Goal: Task Accomplishment & Management: Manage account settings

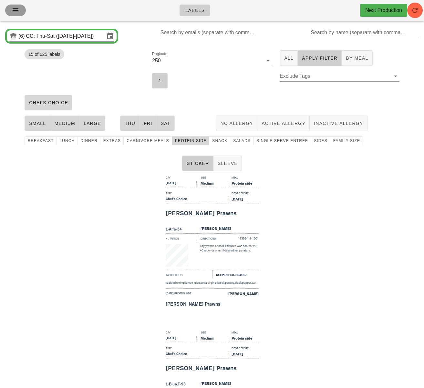
click at [14, 12] on icon "button" at bounding box center [16, 10] width 8 height 8
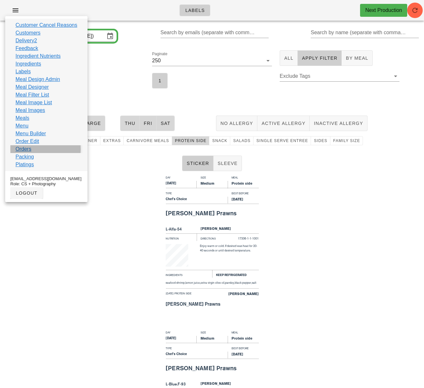
click at [30, 146] on link "Orders" at bounding box center [23, 149] width 16 height 8
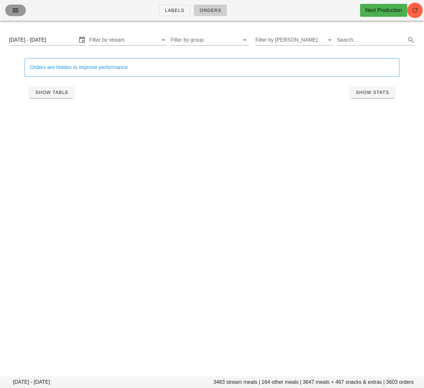
click at [14, 9] on icon "button" at bounding box center [16, 10] width 8 height 8
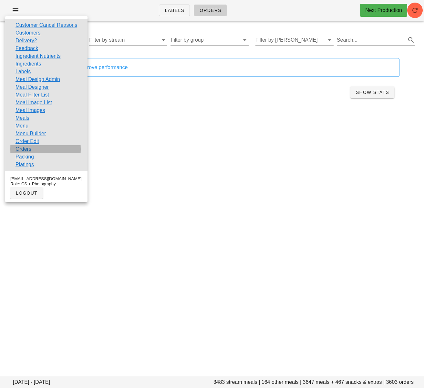
click at [31, 150] on link "Orders" at bounding box center [23, 149] width 16 height 8
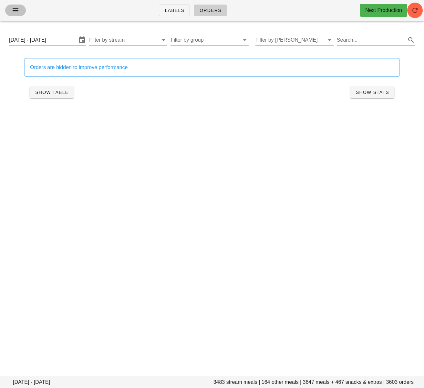
click at [12, 9] on icon "button" at bounding box center [16, 10] width 8 height 8
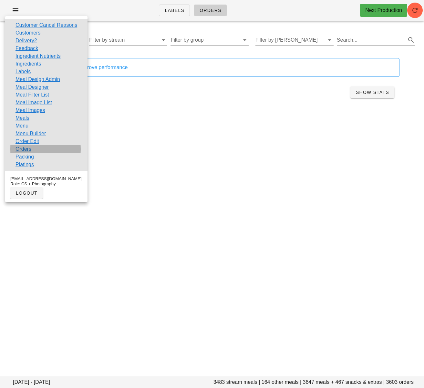
click at [26, 146] on link "Orders" at bounding box center [23, 149] width 16 height 8
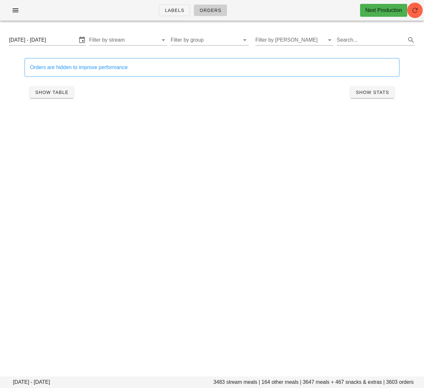
click at [88, 183] on div "Labels Orders Next Production Thursday August 14 - Saturday August 16 3483 stre…" at bounding box center [212, 194] width 424 height 388
click at [58, 42] on input "Thursday August 14 - Saturday August 16" at bounding box center [43, 40] width 68 height 10
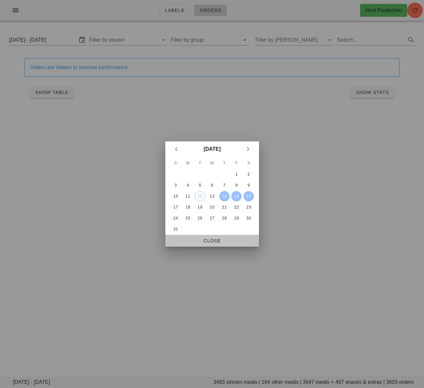
click at [207, 243] on span "Close" at bounding box center [211, 240] width 83 height 5
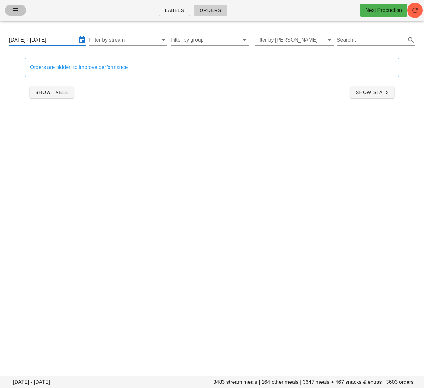
click at [15, 12] on icon "button" at bounding box center [16, 10] width 8 height 8
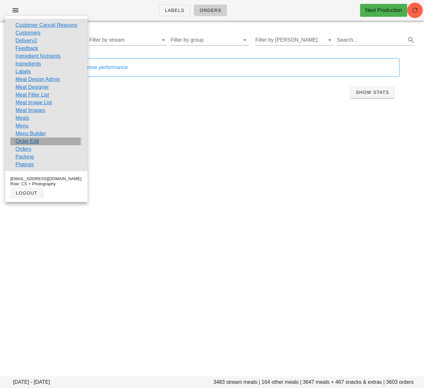
click at [37, 141] on link "Order Edit" at bounding box center [27, 141] width 24 height 8
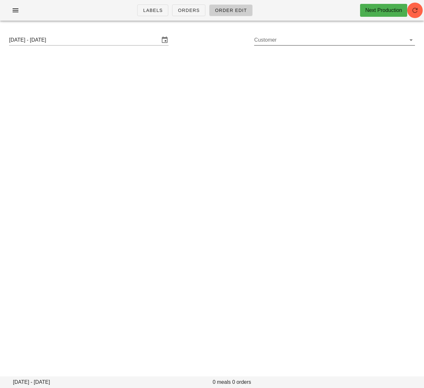
click at [272, 45] on input "Customer" at bounding box center [329, 40] width 150 height 10
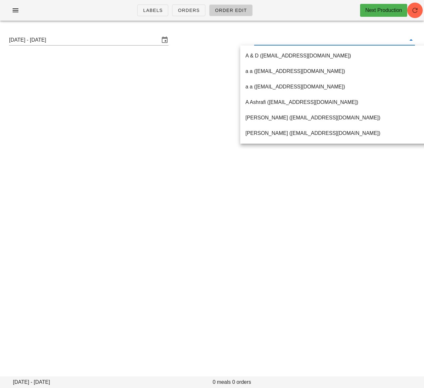
paste input "rena.bronstein@gmail.com"
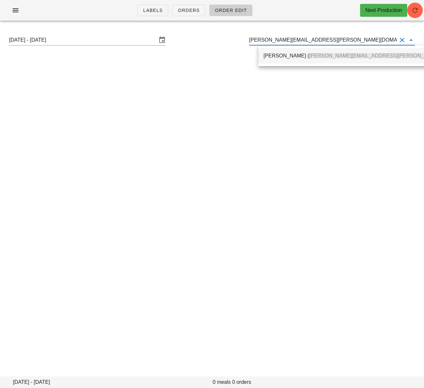
click at [271, 53] on div "Rena Bronstein ( rena.bronstein@gmail.com )" at bounding box center [373, 56] width 220 height 6
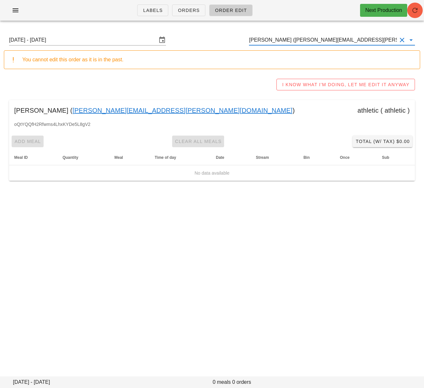
type input "Rena Bronstein (rena.bronstein@gmail.com)"
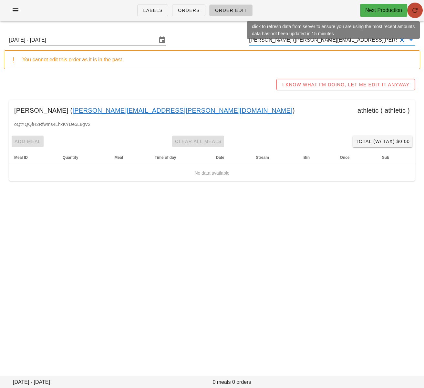
click at [412, 10] on icon "button" at bounding box center [415, 10] width 8 height 8
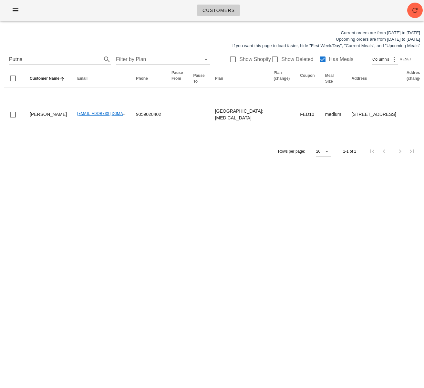
drag, startPoint x: 17, startPoint y: 57, endPoint x: -9, endPoint y: 55, distance: 26.8
click at [0, 55] on html "Customers Current orders are from Sunday Aug 10 to Saturday Aug 16 Upcoming ord…" at bounding box center [212, 194] width 424 height 388
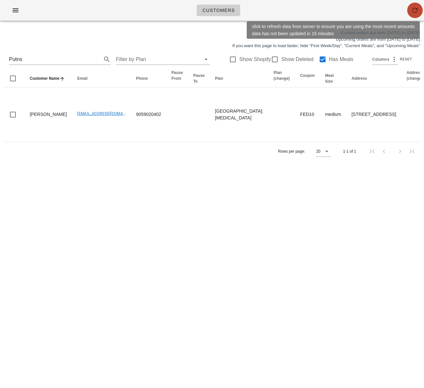
click at [413, 12] on icon "button" at bounding box center [415, 10] width 8 height 8
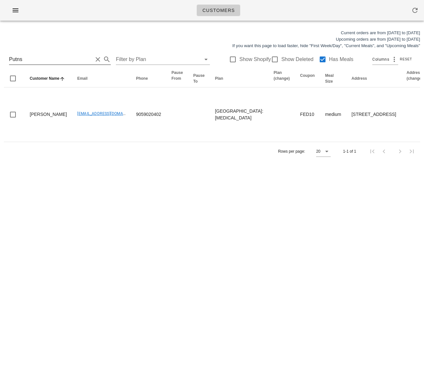
click at [54, 52] on div "Putns Filter by Plan Show Shopify Show Deleted Has Meals Columns Reset" at bounding box center [212, 59] width 416 height 21
drag, startPoint x: 42, startPoint y: 57, endPoint x: -26, endPoint y: 58, distance: 67.8
click at [0, 58] on html "Customers Current orders are from Sunday Aug 10 to Saturday Aug 16 Upcoming ord…" at bounding box center [212, 194] width 424 height 388
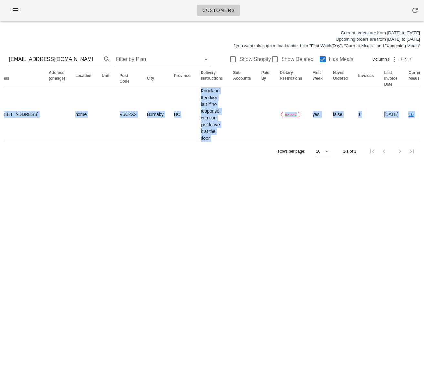
scroll to position [0, 371]
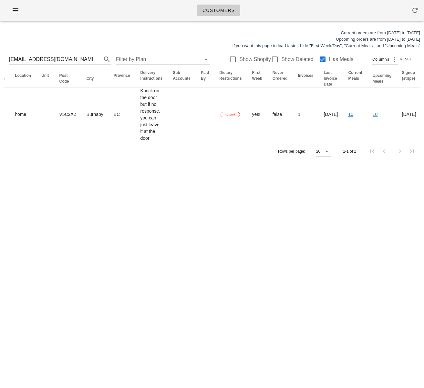
drag, startPoint x: 190, startPoint y: 108, endPoint x: 428, endPoint y: 101, distance: 238.0
click at [423, 101] on html "Customers Current orders are from Sunday Aug 10 to Saturday Aug 16 Upcoming ord…" at bounding box center [212, 194] width 424 height 388
click at [168, 161] on div "Rows per page: 20 1-1 of 1" at bounding box center [212, 151] width 416 height 19
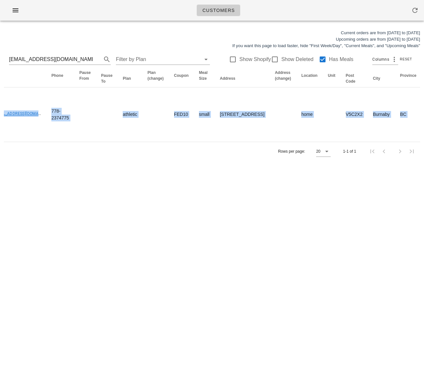
scroll to position [0, 0]
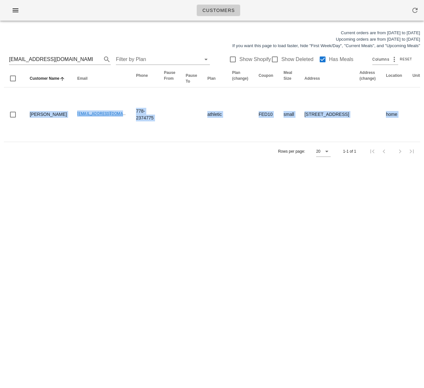
drag, startPoint x: 116, startPoint y: 121, endPoint x: -67, endPoint y: 110, distance: 183.3
click at [0, 110] on html "Customers Current orders are from Sunday Aug 10 to Saturday Aug 16 Upcoming ord…" at bounding box center [212, 194] width 424 height 388
click at [129, 185] on div "Customers Current orders are from Sunday Aug 10 to Saturday Aug 16 Upcoming ord…" at bounding box center [212, 194] width 424 height 388
click at [41, 58] on input "homammalk2@gmail.com" at bounding box center [51, 59] width 84 height 10
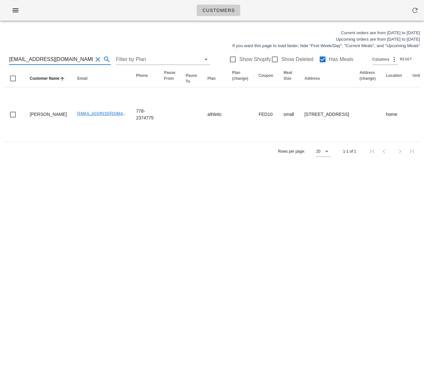
click at [41, 58] on input "homammalk2@gmail.com" at bounding box center [51, 59] width 84 height 10
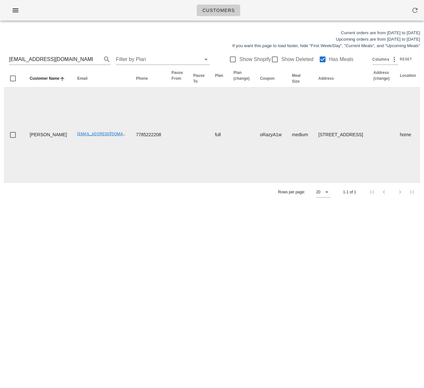
drag, startPoint x: 46, startPoint y: 148, endPoint x: 28, endPoint y: 139, distance: 19.5
click at [28, 139] on td "Mohsen Bordbar" at bounding box center [48, 134] width 47 height 95
copy td "Mohsen Bordbar"
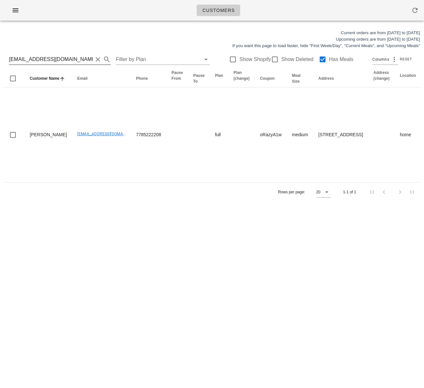
click at [46, 58] on input "mohsenbordbar_96@yahoo.com" at bounding box center [51, 59] width 84 height 10
drag, startPoint x: 46, startPoint y: 58, endPoint x: 55, endPoint y: 70, distance: 15.2
click at [46, 58] on input "mohsenbordbar_96@yahoo.com" at bounding box center [51, 59] width 84 height 10
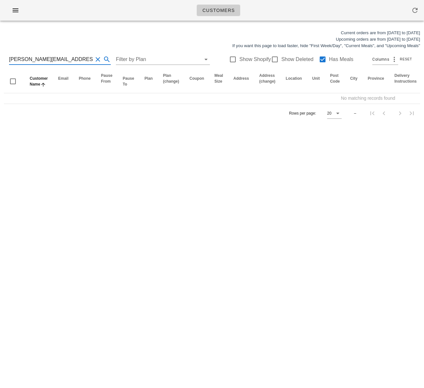
type input "[PERSON_NAME][EMAIL_ADDRESS][PERSON_NAME][DOMAIN_NAME]"
click at [317, 61] on div at bounding box center [322, 59] width 11 height 11
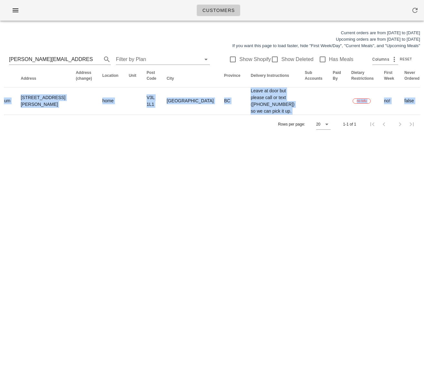
scroll to position [0, 395]
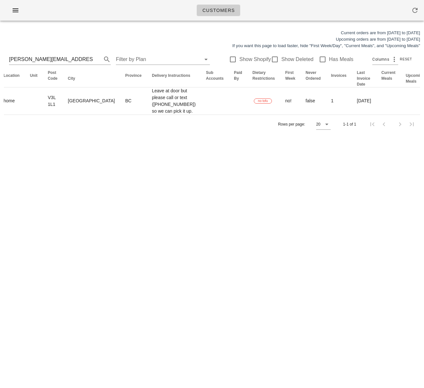
drag, startPoint x: 204, startPoint y: 116, endPoint x: 428, endPoint y: 107, distance: 224.5
click at [423, 107] on html "Customers Current orders are from Sunday Aug 10 to Saturday Aug 16 Upcoming ord…" at bounding box center [212, 194] width 424 height 388
click at [322, 200] on div "Customers Current orders are from Sunday Aug 10 to Saturday Aug 16 Upcoming ord…" at bounding box center [212, 194] width 424 height 388
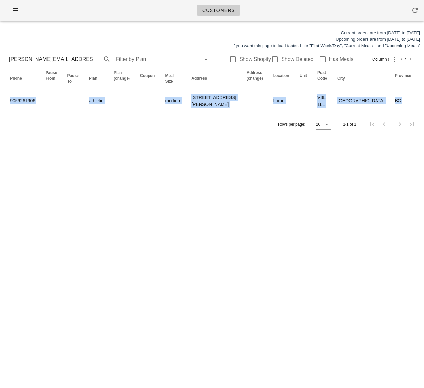
scroll to position [0, 0]
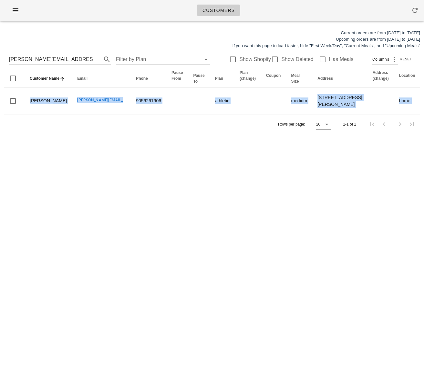
drag, startPoint x: 252, startPoint y: 117, endPoint x: 112, endPoint y: 186, distance: 155.9
click at [0, 113] on html "Customers Current orders are from Sunday Aug 10 to Saturday Aug 16 Upcoming ord…" at bounding box center [212, 194] width 424 height 388
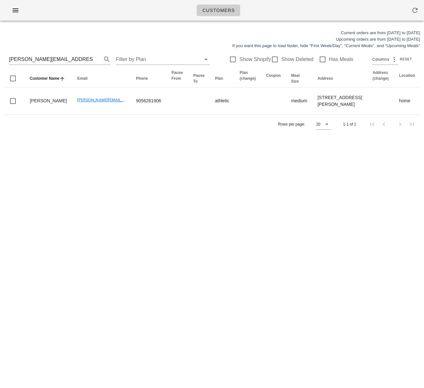
click at [147, 200] on div "Customers Current orders are from Sunday Aug 10 to Saturday Aug 16 Upcoming ord…" at bounding box center [212, 194] width 424 height 388
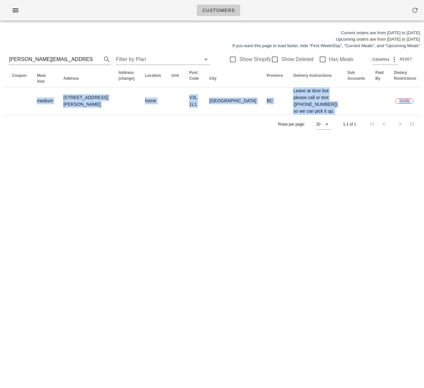
scroll to position [0, 395]
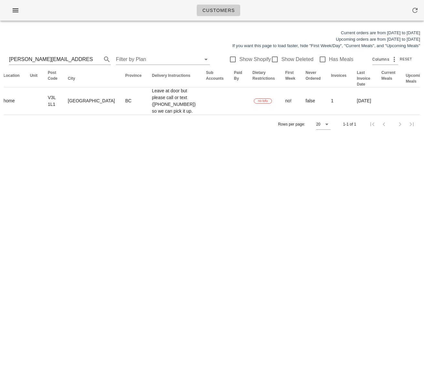
drag, startPoint x: 201, startPoint y: 120, endPoint x: 428, endPoint y: 113, distance: 227.0
click at [423, 113] on html "Customers Current orders are from Sunday Aug 10 to Saturday Aug 16 Upcoming ord…" at bounding box center [212, 194] width 424 height 388
click at [241, 208] on div "Customers Current orders are from Sunday Aug 10 to Saturday Aug 16 Upcoming ord…" at bounding box center [212, 194] width 424 height 388
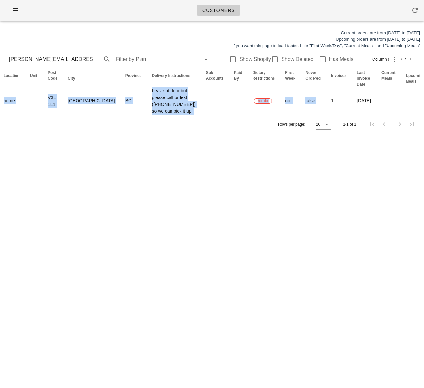
scroll to position [0, 0]
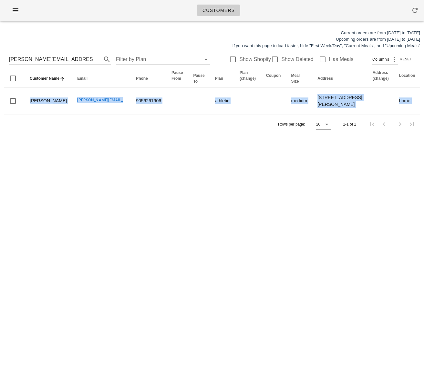
drag, startPoint x: 241, startPoint y: 113, endPoint x: -111, endPoint y: 111, distance: 352.5
click at [0, 111] on html "Customers Current orders are from Sunday Aug 10 to Saturday Aug 16 Upcoming ord…" at bounding box center [212, 194] width 424 height 388
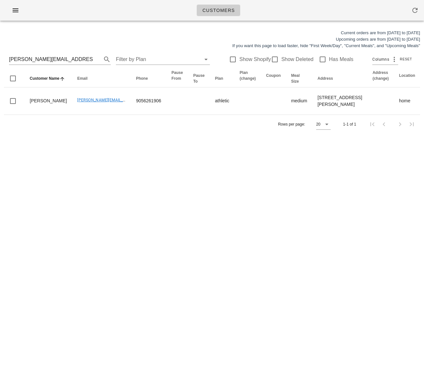
click at [71, 198] on div "Customers Current orders are from Sunday Aug 10 to Saturday Aug 16 Upcoming ord…" at bounding box center [212, 194] width 424 height 388
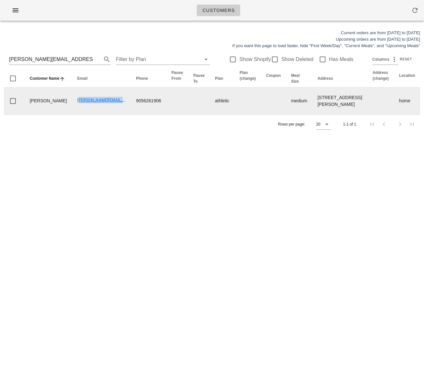
drag, startPoint x: 56, startPoint y: 122, endPoint x: 107, endPoint y: 122, distance: 51.0
click at [107, 115] on td "[PERSON_NAME][EMAIL_ADDRESS][PERSON_NAME][DOMAIN_NAME]" at bounding box center [101, 100] width 59 height 27
copy link "[PERSON_NAME][EMAIL_ADDRESS][PERSON_NAME][DOMAIN_NAME]"
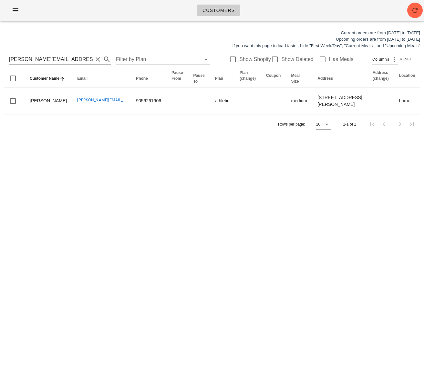
click at [52, 61] on input "[PERSON_NAME][EMAIL_ADDRESS][PERSON_NAME][DOMAIN_NAME]" at bounding box center [51, 59] width 84 height 10
drag, startPoint x: 109, startPoint y: 194, endPoint x: 116, endPoint y: 173, distance: 21.4
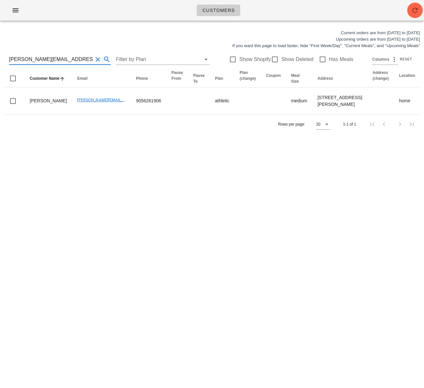
click at [109, 194] on div "Customers Current orders are from Sunday Aug 10 to Saturday Aug 16 Upcoming ord…" at bounding box center [212, 194] width 424 height 388
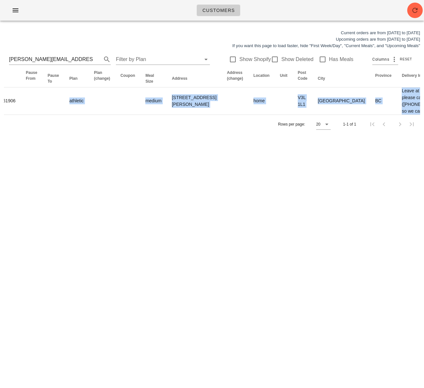
scroll to position [0, 395]
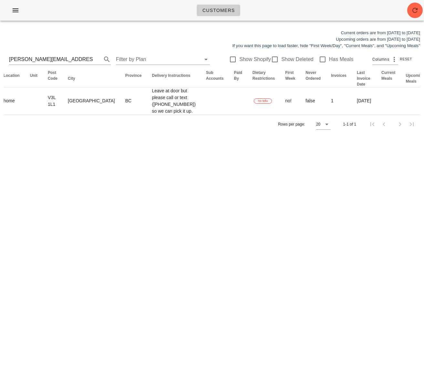
drag, startPoint x: 217, startPoint y: 120, endPoint x: 456, endPoint y: 118, distance: 239.5
click at [423, 118] on html "Customers Current orders are from Sunday Aug 10 to Saturday Aug 16 Upcoming ord…" at bounding box center [212, 194] width 424 height 388
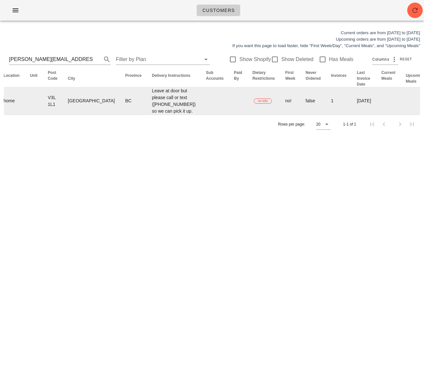
drag, startPoint x: 195, startPoint y: 199, endPoint x: 214, endPoint y: 138, distance: 63.7
click at [194, 199] on div "Customers Current orders are from Sunday Aug 10 to Saturday Aug 16 Upcoming ord…" at bounding box center [212, 194] width 424 height 388
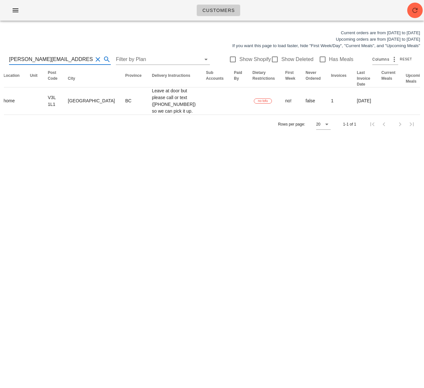
click at [68, 55] on input "[PERSON_NAME][EMAIL_ADDRESS][PERSON_NAME][DOMAIN_NAME]" at bounding box center [51, 59] width 84 height 10
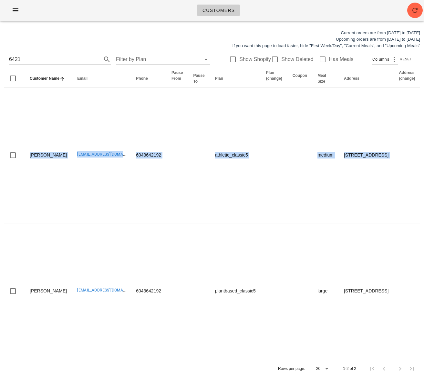
drag, startPoint x: 68, startPoint y: 170, endPoint x: -81, endPoint y: 150, distance: 150.4
click at [0, 150] on html "Customers Current orders are from Sunday Aug 10 to Saturday Aug 16 Upcoming ord…" at bounding box center [212, 194] width 424 height 388
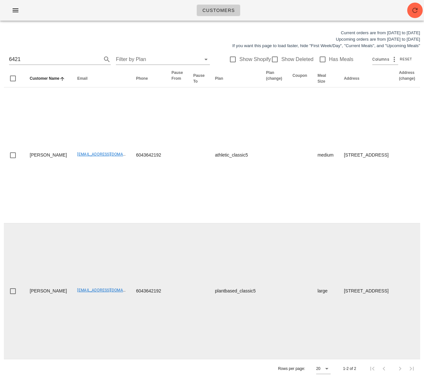
click at [131, 248] on td "6043642192" at bounding box center [149, 291] width 36 height 136
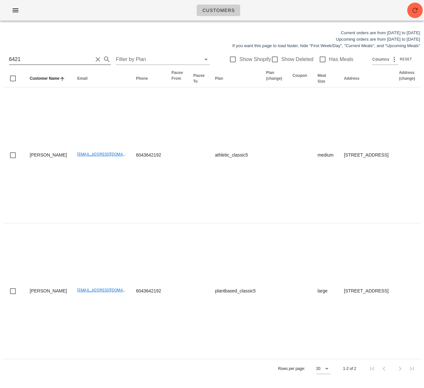
click at [37, 54] on div "6421 Filter by Plan Show Shopify Show Deleted Has Meals Columns Reset" at bounding box center [212, 59] width 416 height 21
click at [34, 57] on input "6421" at bounding box center [51, 59] width 84 height 10
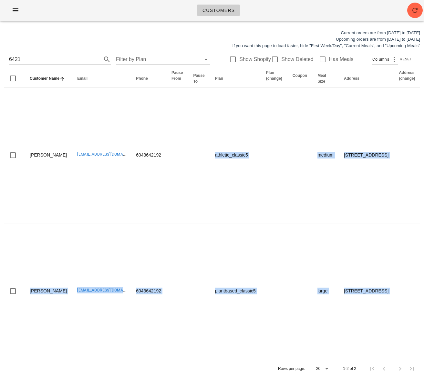
scroll to position [13, 0]
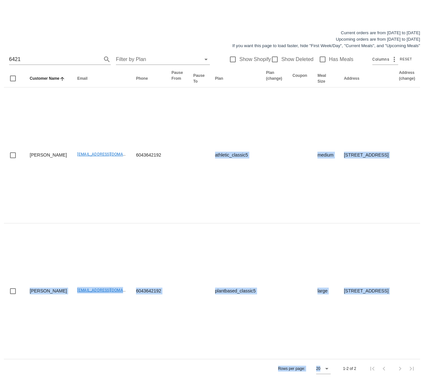
drag, startPoint x: 123, startPoint y: 192, endPoint x: 110, endPoint y: 398, distance: 207.0
click at [110, 388] on html "Customers Current orders are from Sunday Aug 10 to Saturday Aug 16 Upcoming ord…" at bounding box center [212, 194] width 424 height 388
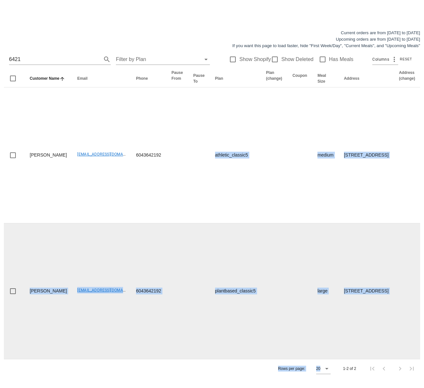
click at [188, 337] on td at bounding box center [199, 291] width 22 height 136
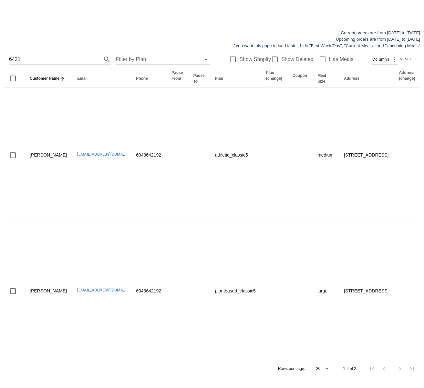
click at [242, 378] on div "Rows per page: 20 1-2 of 2" at bounding box center [212, 368] width 416 height 19
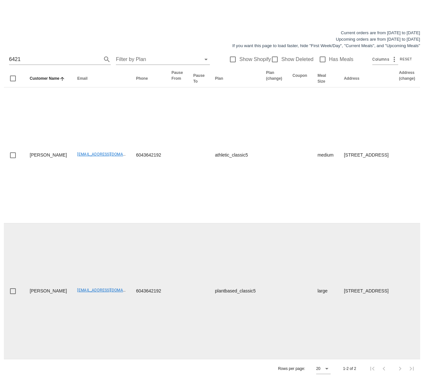
click at [188, 272] on td at bounding box center [199, 291] width 22 height 136
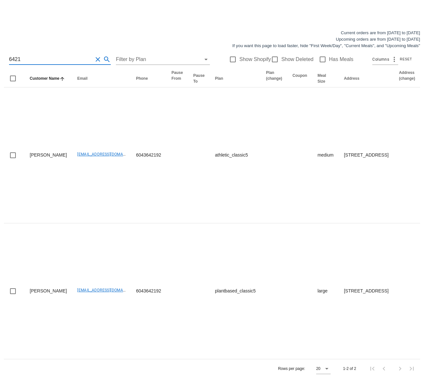
drag, startPoint x: 84, startPoint y: 46, endPoint x: -26, endPoint y: 44, distance: 109.8
click at [0, 44] on html "Customers Current orders are from Sunday Aug 10 to Saturday Aug 16 Upcoming ord…" at bounding box center [212, 194] width 424 height 388
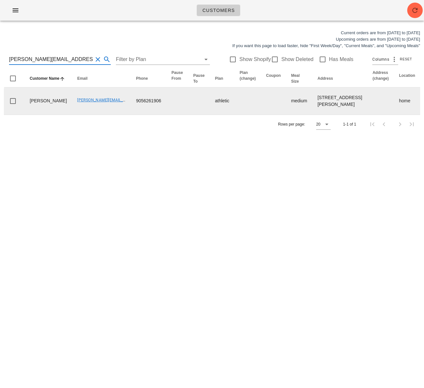
type input "[PERSON_NAME][EMAIL_ADDRESS][PERSON_NAME][DOMAIN_NAME]"
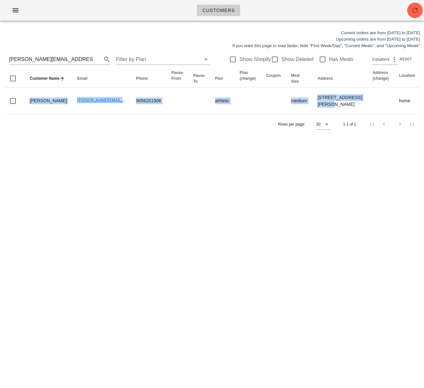
drag, startPoint x: 299, startPoint y: 126, endPoint x: -26, endPoint y: 121, distance: 324.7
click at [0, 121] on html "Customers Current orders are from Sunday Aug 10 to Saturday Aug 16 Upcoming ord…" at bounding box center [212, 194] width 424 height 388
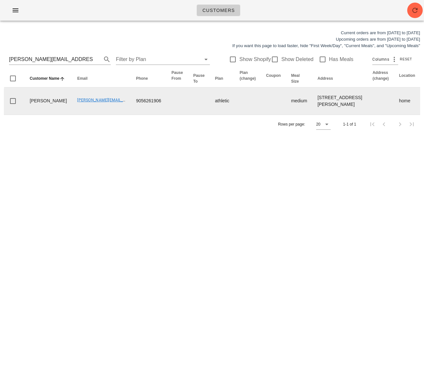
drag, startPoint x: 67, startPoint y: 128, endPoint x: 59, endPoint y: 123, distance: 10.0
click at [72, 115] on td "[PERSON_NAME][EMAIL_ADDRESS][PERSON_NAME][DOMAIN_NAME]" at bounding box center [101, 100] width 59 height 27
drag, startPoint x: 56, startPoint y: 119, endPoint x: 125, endPoint y: 119, distance: 68.7
copy tr "rena.bronstein@gmail.com 905"
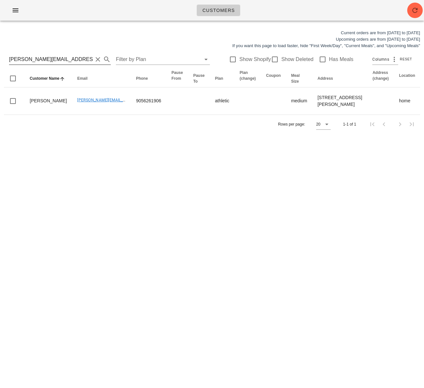
click at [41, 59] on input "[PERSON_NAME][EMAIL_ADDRESS][PERSON_NAME][DOMAIN_NAME]" at bounding box center [51, 59] width 84 height 10
click at [41, 60] on input "[PERSON_NAME][EMAIL_ADDRESS][PERSON_NAME][DOMAIN_NAME]" at bounding box center [51, 59] width 84 height 10
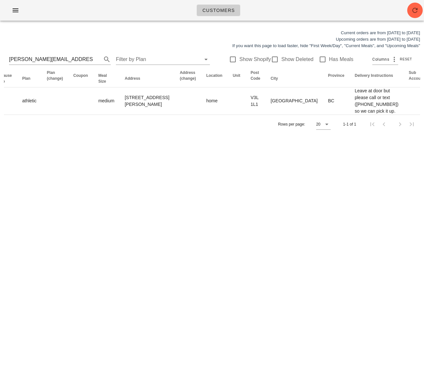
scroll to position [0, 395]
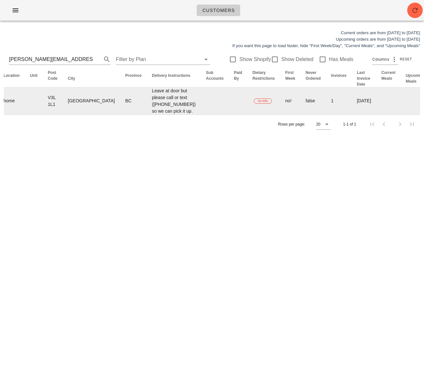
drag, startPoint x: 156, startPoint y: 116, endPoint x: 260, endPoint y: 127, distance: 104.8
click at [423, 107] on html "Customers Current orders are from Sunday Aug 10 to Saturday Aug 16 Upcoming ord…" at bounding box center [212, 194] width 424 height 388
drag, startPoint x: 145, startPoint y: 154, endPoint x: 143, endPoint y: 116, distance: 37.8
click at [145, 134] on div "Rows per page: 20 1-1 of 1" at bounding box center [212, 124] width 416 height 19
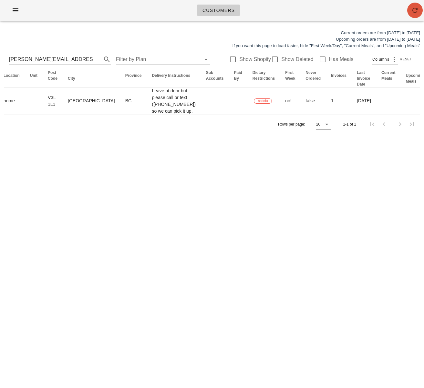
drag, startPoint x: 412, startPoint y: 12, endPoint x: 411, endPoint y: 4, distance: 8.5
click at [412, 10] on icon "button" at bounding box center [415, 10] width 8 height 8
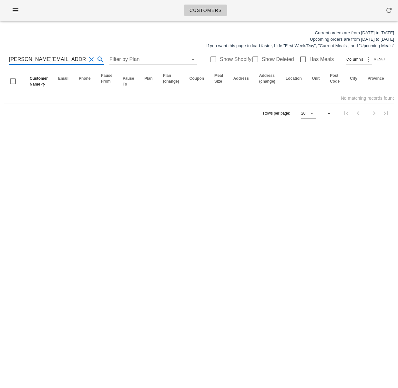
click at [65, 59] on input "[PERSON_NAME][EMAIL_ADDRESS][PERSON_NAME][DOMAIN_NAME]" at bounding box center [47, 59] width 77 height 10
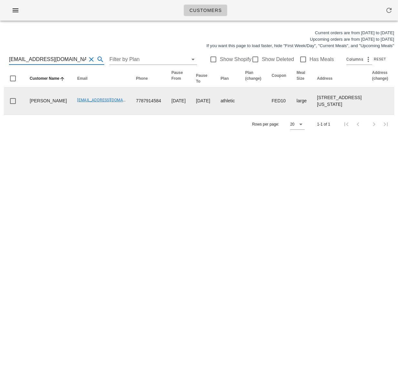
type input "[EMAIL_ADDRESS][DOMAIN_NAME]"
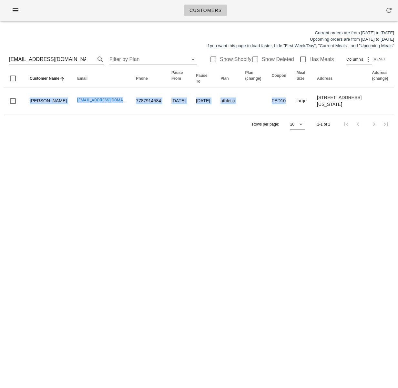
drag, startPoint x: 275, startPoint y: 115, endPoint x: -13, endPoint y: 109, distance: 288.3
click at [0, 109] on html "Customers Current orders are from [DATE] to [DATE] Upcoming orders are from [DA…" at bounding box center [199, 194] width 398 height 388
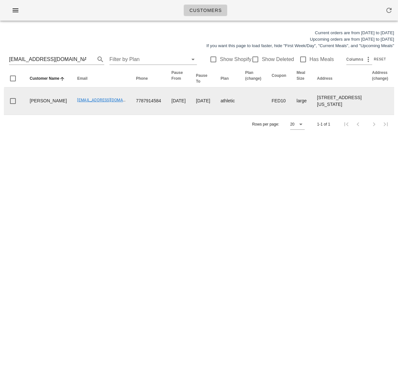
drag, startPoint x: 71, startPoint y: 122, endPoint x: 55, endPoint y: 117, distance: 16.8
click at [72, 115] on td "[EMAIL_ADDRESS][DOMAIN_NAME]" at bounding box center [101, 100] width 59 height 27
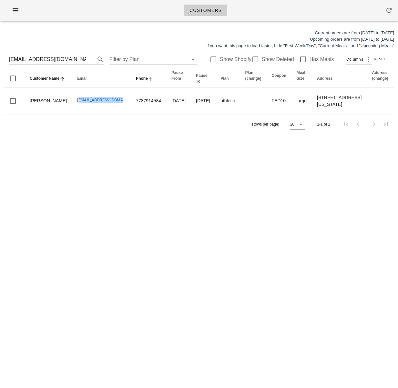
drag, startPoint x: 62, startPoint y: 114, endPoint x: 115, endPoint y: 74, distance: 66.0
click at [97, 113] on td "[EMAIL_ADDRESS][DOMAIN_NAME]" at bounding box center [101, 100] width 59 height 27
copy link "[EMAIL_ADDRESS][DOMAIN_NAME]"
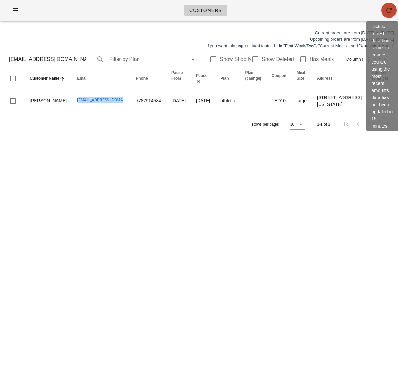
click at [388, 11] on icon "button" at bounding box center [389, 10] width 8 height 8
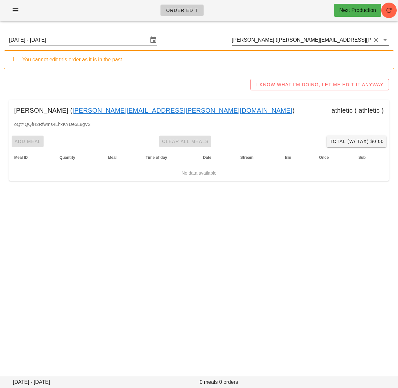
click at [262, 38] on input "[PERSON_NAME] ([PERSON_NAME][EMAIL_ADDRESS][PERSON_NAME][DOMAIN_NAME])" at bounding box center [301, 40] width 139 height 10
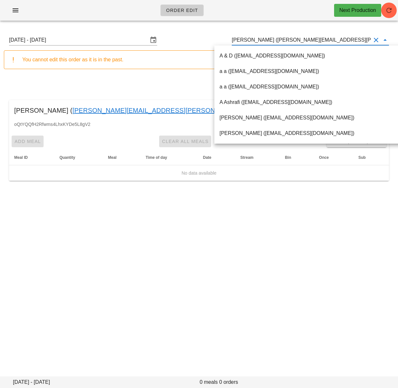
click at [262, 38] on input "[PERSON_NAME] ([PERSON_NAME][EMAIL_ADDRESS][PERSON_NAME][DOMAIN_NAME])" at bounding box center [301, 40] width 139 height 10
paste input "[EMAIL_ADDRESS][DOMAIN_NAME]"
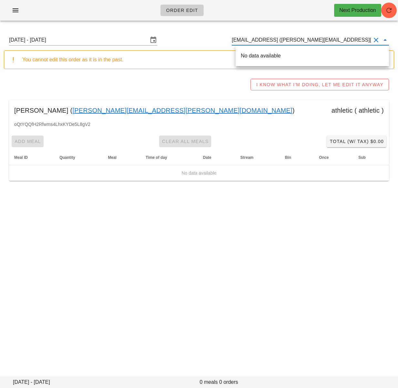
click at [263, 41] on input "[EMAIL_ADDRESS] ([PERSON_NAME][EMAIL_ADDRESS][PERSON_NAME][DOMAIN_NAME])" at bounding box center [301, 40] width 139 height 10
paste input "text"
click at [258, 57] on div "[PERSON_NAME] ( [EMAIL_ADDRESS][DOMAIN_NAME] )" at bounding box center [312, 56] width 143 height 6
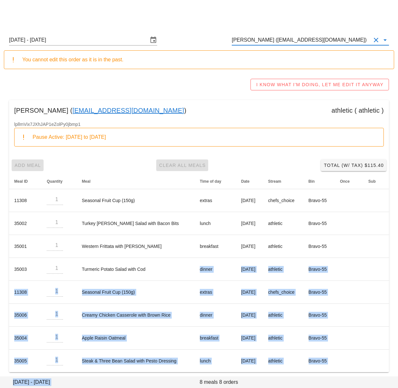
scroll to position [4, 0]
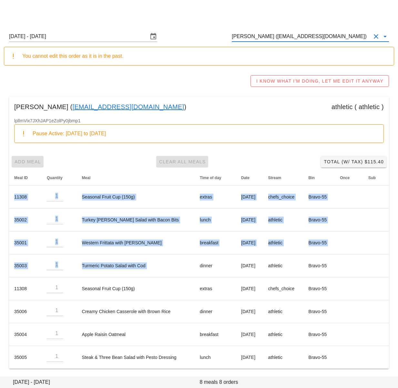
drag, startPoint x: 211, startPoint y: 278, endPoint x: 197, endPoint y: 375, distance: 97.9
click at [229, 388] on html "Order Edit Next Production [DATE] - [DATE] [PERSON_NAME] ([EMAIL_ADDRESS][DOMAI…" at bounding box center [199, 192] width 398 height 392
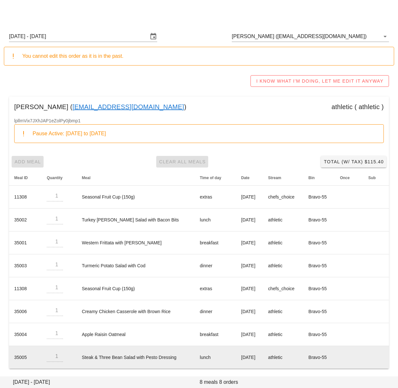
drag, startPoint x: 193, startPoint y: 372, endPoint x: 85, endPoint y: 350, distance: 111.1
click at [193, 372] on div "[DATE] - [DATE] [PERSON_NAME] ([EMAIL_ADDRESS][DOMAIN_NAME]) You cannot edit th…" at bounding box center [199, 199] width 398 height 355
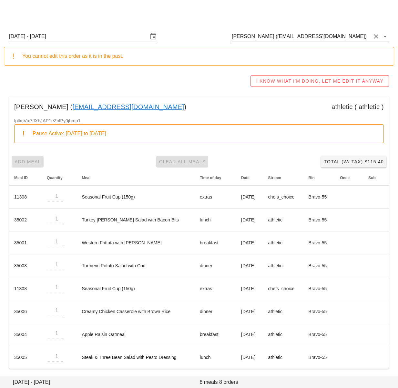
click at [253, 35] on input "[PERSON_NAME] ([EMAIL_ADDRESS][DOMAIN_NAME])" at bounding box center [301, 36] width 139 height 10
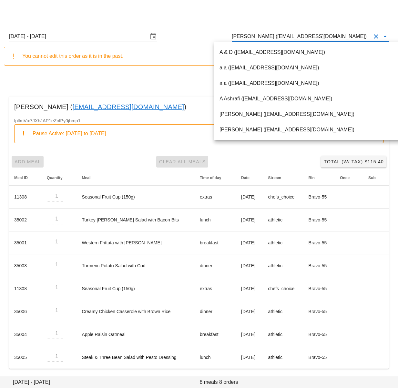
click at [253, 35] on input "[PERSON_NAME] ([EMAIL_ADDRESS][DOMAIN_NAME])" at bounding box center [301, 36] width 139 height 10
paste input "[EMAIL_ADDRESS][DOMAIN_NAME]"
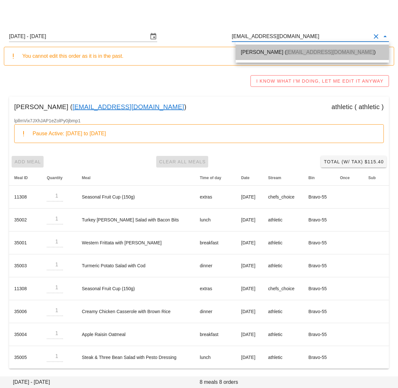
drag, startPoint x: 256, startPoint y: 47, endPoint x: 210, endPoint y: 28, distance: 48.8
click at [256, 47] on div "[PERSON_NAME] ( [EMAIL_ADDRESS][DOMAIN_NAME] )" at bounding box center [312, 52] width 143 height 14
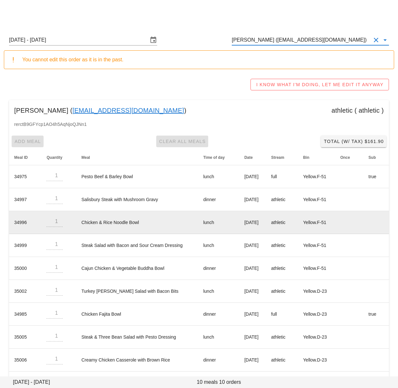
type input "[PERSON_NAME] ([EMAIL_ADDRESS][DOMAIN_NAME])"
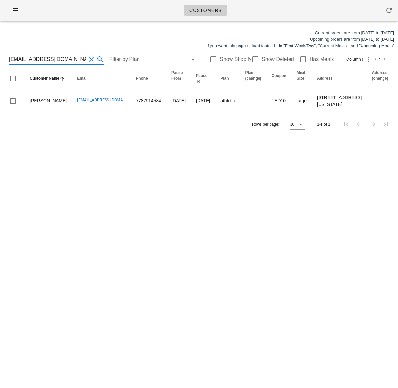
drag, startPoint x: -27, startPoint y: 52, endPoint x: -50, endPoint y: 51, distance: 22.9
click at [0, 51] on html "Customers Current orders are from [DATE] to [DATE] Upcoming orders are from [DA…" at bounding box center [199, 194] width 398 height 388
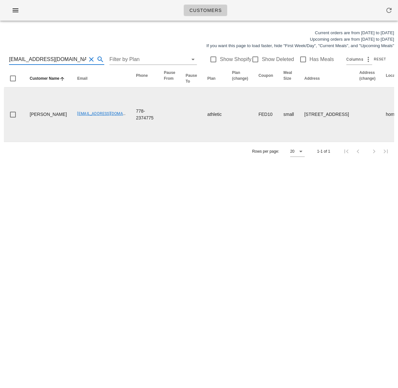
type input "[EMAIL_ADDRESS][DOMAIN_NAME]"
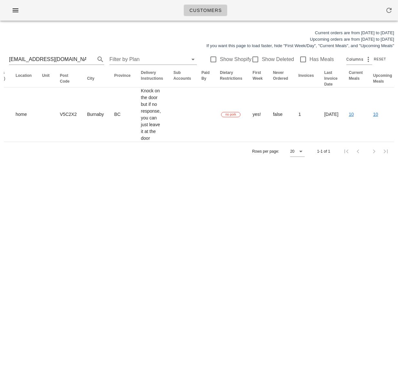
drag, startPoint x: 164, startPoint y: 129, endPoint x: 398, endPoint y: 129, distance: 233.7
click at [398, 129] on div "Current orders are from [DATE] to [DATE] Upcoming orders are from [DATE] to [DA…" at bounding box center [199, 95] width 398 height 139
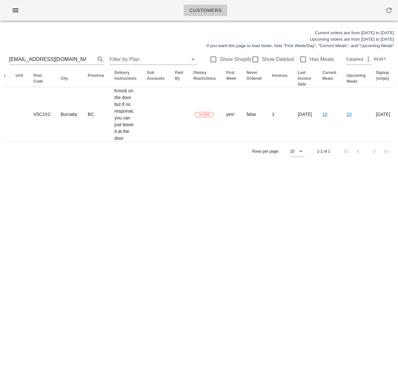
click at [301, 187] on div "Customers Current orders are from [DATE] to [DATE] Upcoming orders are from [DA…" at bounding box center [199, 194] width 398 height 388
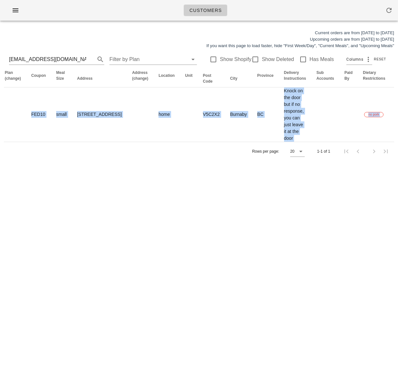
scroll to position [0, 0]
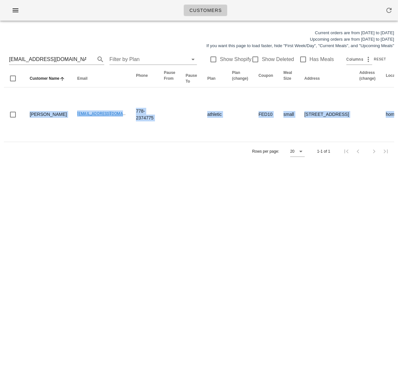
drag, startPoint x: 273, startPoint y: 112, endPoint x: -46, endPoint y: 99, distance: 319.2
click at [0, 99] on html "Customers Current orders are from [DATE] to [DATE] Upcoming orders are from [DA…" at bounding box center [199, 194] width 398 height 388
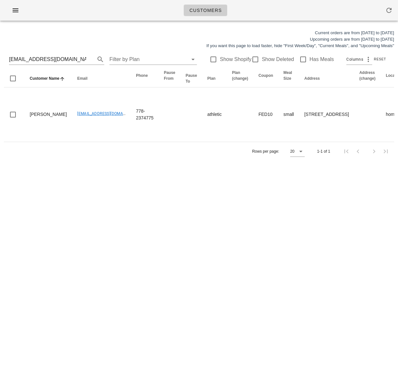
drag, startPoint x: 99, startPoint y: 178, endPoint x: 101, endPoint y: 176, distance: 3.3
click at [99, 178] on div "Customers Current orders are from [DATE] to [DATE] Upcoming orders are from [DA…" at bounding box center [199, 194] width 398 height 388
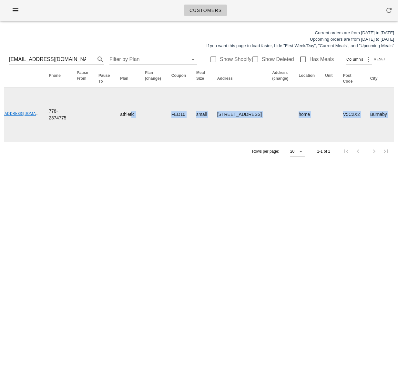
drag, startPoint x: 258, startPoint y: 124, endPoint x: 378, endPoint y: 129, distance: 119.5
click at [398, 120] on div "Current orders are from [DATE] to [DATE] Upcoming orders are from [DATE] to [DA…" at bounding box center [199, 95] width 398 height 139
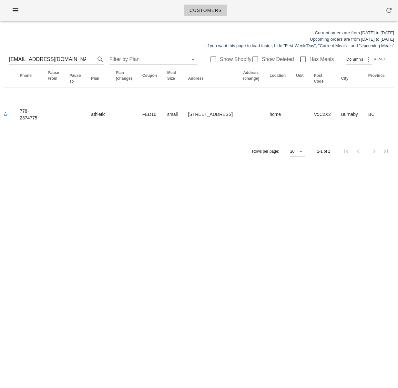
click at [209, 248] on div "Customers Current orders are from [DATE] to [DATE] Upcoming orders are from [DA…" at bounding box center [199, 194] width 398 height 388
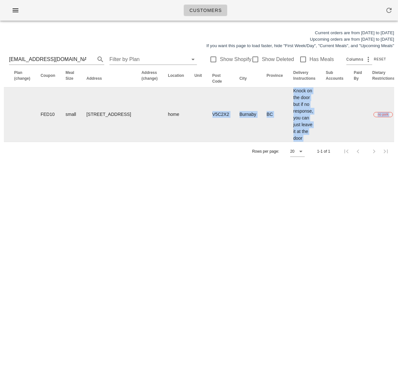
drag, startPoint x: 301, startPoint y: 128, endPoint x: 389, endPoint y: 120, distance: 87.6
click at [398, 113] on div "Current orders are from [DATE] to [DATE] Upcoming orders are from [DATE] to [DA…" at bounding box center [199, 95] width 398 height 139
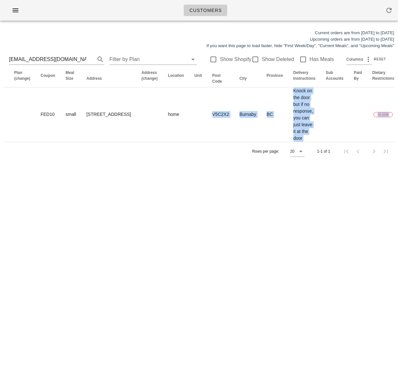
scroll to position [0, 225]
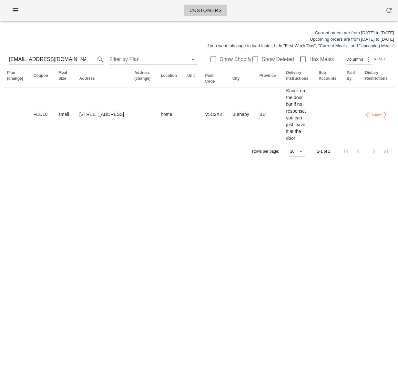
click at [250, 257] on div "Customers Current orders are from [DATE] to [DATE] Upcoming orders are from [DA…" at bounding box center [199, 194] width 398 height 388
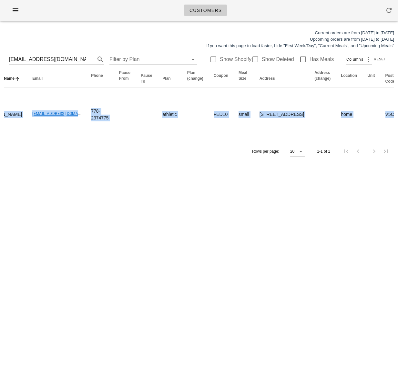
scroll to position [0, 0]
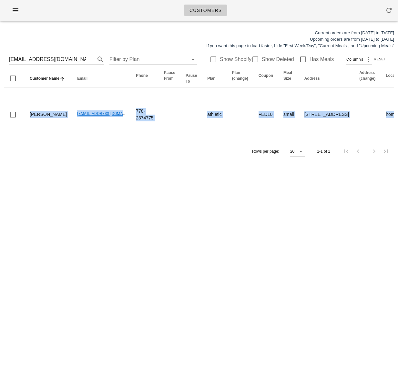
drag, startPoint x: 80, startPoint y: 124, endPoint x: -54, endPoint y: 120, distance: 134.0
click at [0, 120] on html "Customers Current orders are from [DATE] to [DATE] Upcoming orders are from [DA…" at bounding box center [199, 194] width 398 height 388
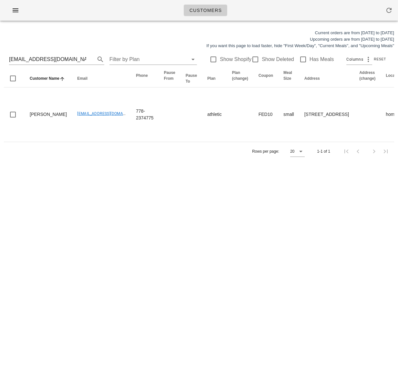
drag, startPoint x: 131, startPoint y: 192, endPoint x: 129, endPoint y: 186, distance: 5.6
click at [130, 192] on div "Customers Current orders are from [DATE] to [DATE] Upcoming orders are from [DA…" at bounding box center [199, 194] width 398 height 388
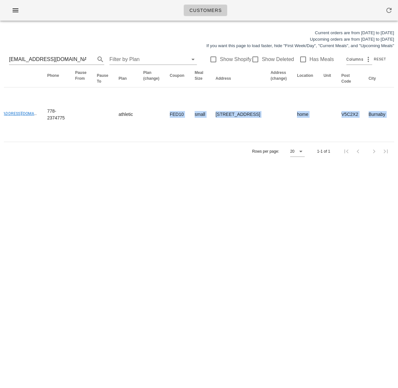
drag, startPoint x: 239, startPoint y: 120, endPoint x: 320, endPoint y: 158, distance: 89.2
click at [398, 111] on div "Current orders are from [DATE] to [DATE] Upcoming orders are from [DATE] to [DA…" at bounding box center [199, 95] width 398 height 139
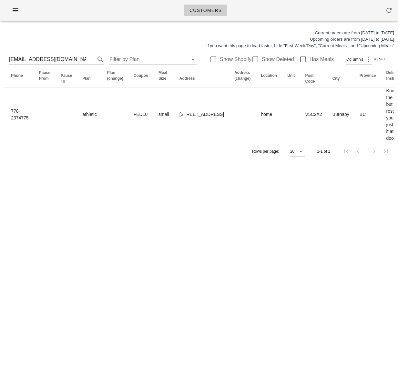
drag, startPoint x: 286, startPoint y: 193, endPoint x: 163, endPoint y: 210, distance: 123.8
click at [284, 193] on div "Customers Current orders are from [DATE] to [DATE] Upcoming orders are from [DA…" at bounding box center [199, 194] width 398 height 388
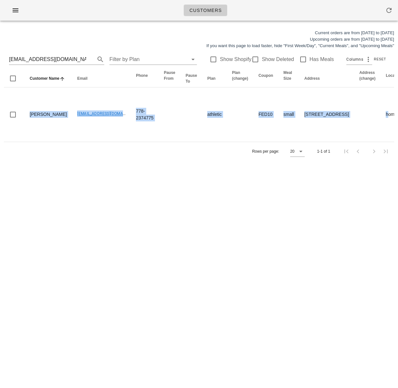
drag, startPoint x: 209, startPoint y: 123, endPoint x: -119, endPoint y: 109, distance: 328.8
click at [0, 109] on html "Customers Current orders are from [DATE] to [DATE] Upcoming orders are from [DA…" at bounding box center [199, 194] width 398 height 388
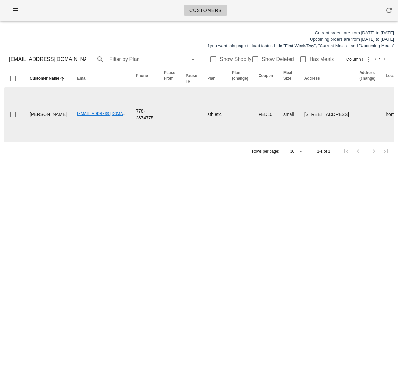
click at [72, 126] on td "[EMAIL_ADDRESS][DOMAIN_NAME]" at bounding box center [101, 114] width 59 height 54
drag, startPoint x: 56, startPoint y: 119, endPoint x: 111, endPoint y: 110, distance: 55.7
click at [107, 121] on td "homammalk2@gmail.com" at bounding box center [101, 114] width 59 height 54
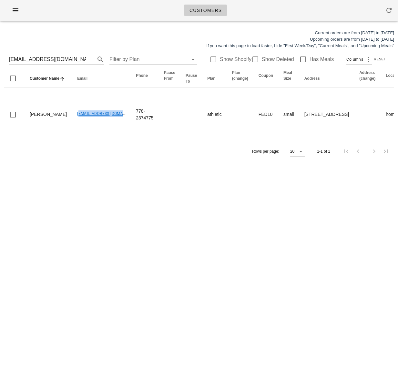
copy link "homammalk2@gmail.com"
drag, startPoint x: 69, startPoint y: 57, endPoint x: -34, endPoint y: 56, distance: 103.0
click at [0, 56] on html "Customers Current orders are from Sunday Aug 10 to Saturday Aug 16 Upcoming ord…" at bounding box center [199, 194] width 398 height 388
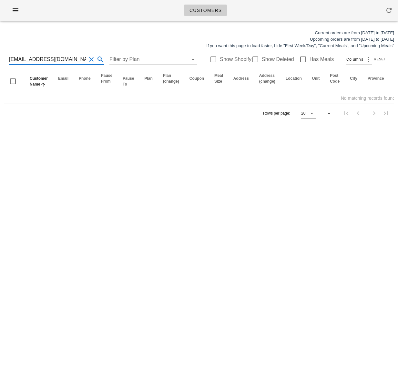
scroll to position [0, 0]
drag, startPoint x: -20, startPoint y: 60, endPoint x: 40, endPoint y: 61, distance: 59.4
click at [0, 59] on html "Customers Current orders are from Sunday Aug 10 to Saturday Aug 16 Upcoming ord…" at bounding box center [199, 194] width 398 height 388
click at [41, 60] on input "tanja.radeka@gmail.com" at bounding box center [47, 59] width 77 height 10
drag, startPoint x: 37, startPoint y: 59, endPoint x: 90, endPoint y: 61, distance: 53.0
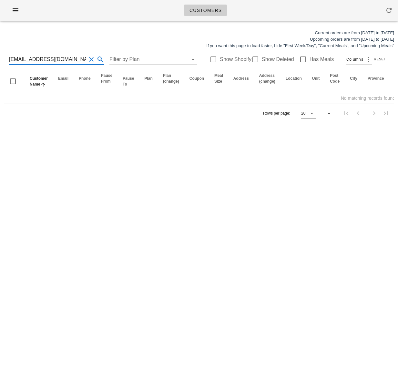
click at [90, 61] on div "tanja.radeka@gmail.com" at bounding box center [56, 59] width 95 height 10
click at [21, 60] on input "tanja.radeka" at bounding box center [47, 59] width 77 height 10
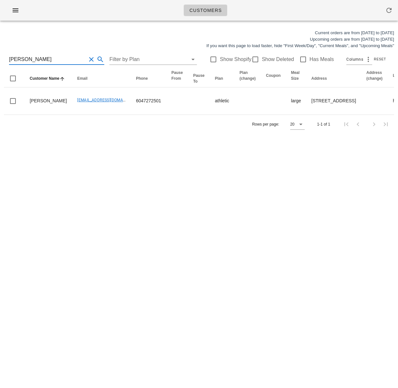
type input "tanja radeka"
click at [123, 134] on div "Rows per page: 20 1-1 of 1" at bounding box center [199, 124] width 390 height 19
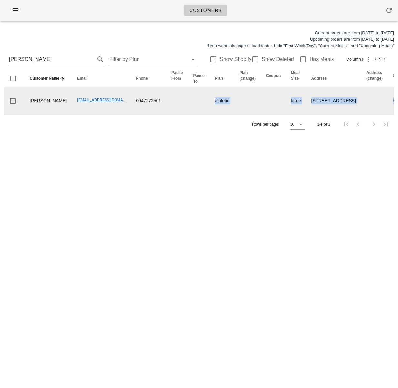
drag, startPoint x: 182, startPoint y: 127, endPoint x: 376, endPoint y: 114, distance: 194.4
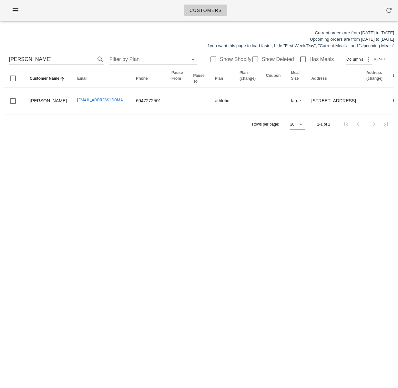
drag, startPoint x: 176, startPoint y: 239, endPoint x: 175, endPoint y: 229, distance: 9.1
click at [176, 238] on div "Customers Current orders are from Sunday Aug 10 to Saturday Aug 16 Upcoming ord…" at bounding box center [199, 194] width 398 height 388
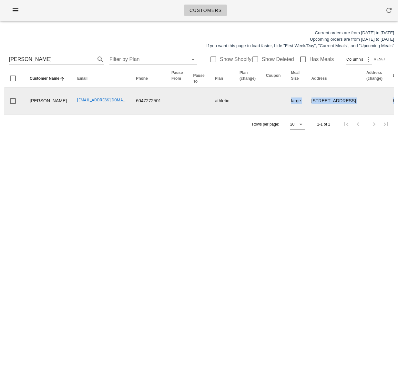
drag, startPoint x: 232, startPoint y: 119, endPoint x: 390, endPoint y: 119, distance: 157.8
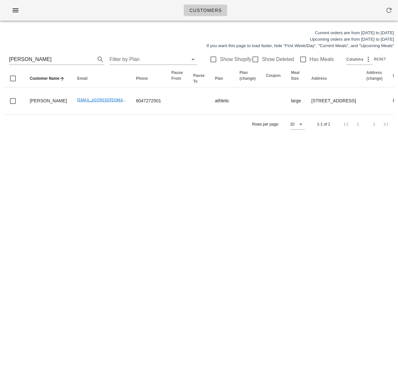
click at [194, 242] on div "Customers Current orders are from Sunday Aug 10 to Saturday Aug 16 Upcoming ord…" at bounding box center [199, 194] width 398 height 388
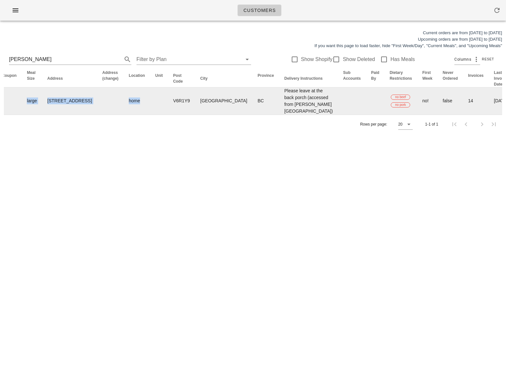
drag, startPoint x: 426, startPoint y: 119, endPoint x: 489, endPoint y: 125, distance: 62.9
click at [398, 119] on div "Current orders are from Sunday Aug 10 to Saturday Aug 16 Upcoming orders are fr…" at bounding box center [253, 82] width 506 height 112
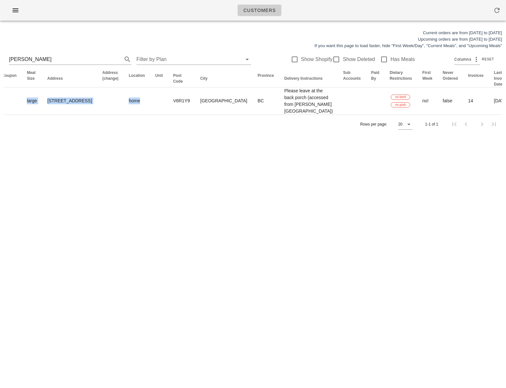
scroll to position [0, 293]
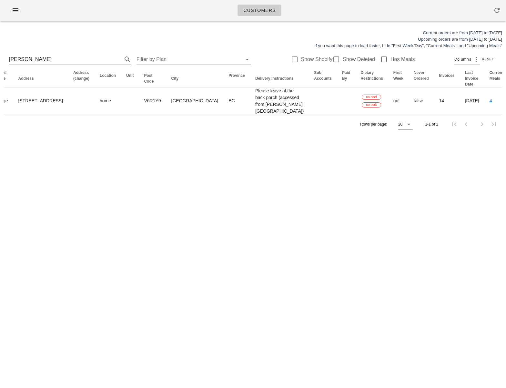
click at [220, 227] on div "Customers Current orders are from Sunday Aug 10 to Saturday Aug 16 Upcoming ord…" at bounding box center [253, 194] width 506 height 388
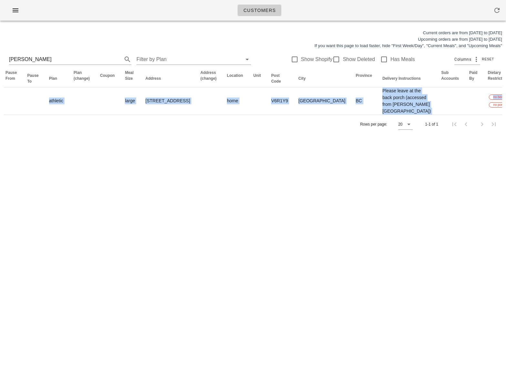
scroll to position [0, 0]
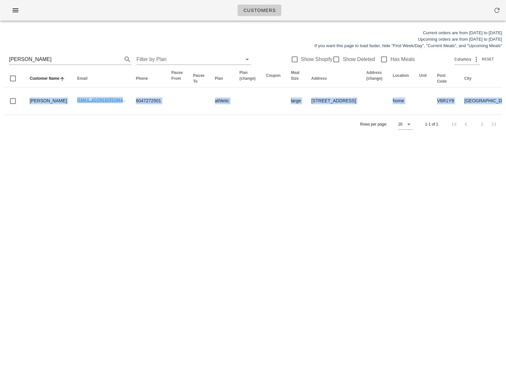
drag, startPoint x: 257, startPoint y: 120, endPoint x: 30, endPoint y: 156, distance: 229.7
click at [0, 112] on html "Customers Current orders are from Sunday Aug 10 to Saturday Aug 16 Upcoming ord…" at bounding box center [253, 194] width 506 height 388
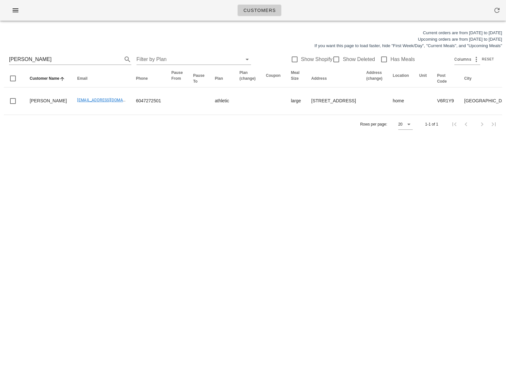
click at [138, 188] on div "Customers Current orders are from Sunday Aug 10 to Saturday Aug 16 Upcoming ord…" at bounding box center [253, 194] width 506 height 388
drag, startPoint x: 101, startPoint y: 172, endPoint x: 93, endPoint y: 169, distance: 8.4
click at [101, 172] on div "Customers Current orders are from Sunday Aug 10 to Saturday Aug 16 Upcoming ord…" at bounding box center [253, 194] width 506 height 388
drag, startPoint x: 39, startPoint y: 58, endPoint x: -31, endPoint y: 53, distance: 70.2
click at [0, 53] on html "Customers Current orders are from Sunday Aug 10 to Saturday Aug 16 Upcoming ord…" at bounding box center [253, 194] width 506 height 388
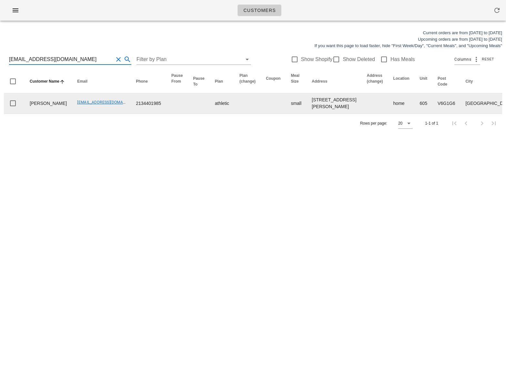
type input "[EMAIL_ADDRESS][DOMAIN_NAME]"
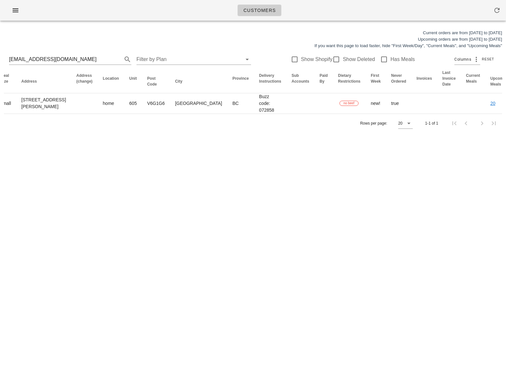
drag, startPoint x: 222, startPoint y: 109, endPoint x: 353, endPoint y: 150, distance: 137.5
click at [398, 90] on div "Current orders are from Sunday Aug 10 to Saturday Aug 16 Upcoming orders are fr…" at bounding box center [253, 81] width 506 height 111
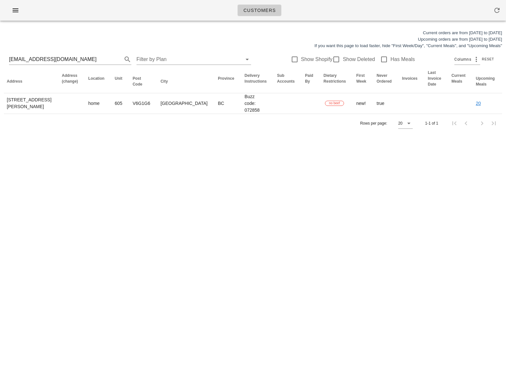
drag, startPoint x: 298, startPoint y: 188, endPoint x: 270, endPoint y: 183, distance: 27.9
click at [298, 188] on div "Customers Current orders are from Sunday Aug 10 to Saturday Aug 16 Upcoming ord…" at bounding box center [253, 194] width 506 height 388
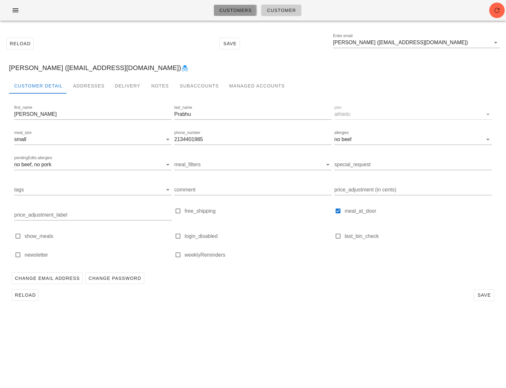
click at [223, 10] on span "Customers" at bounding box center [235, 10] width 33 height 5
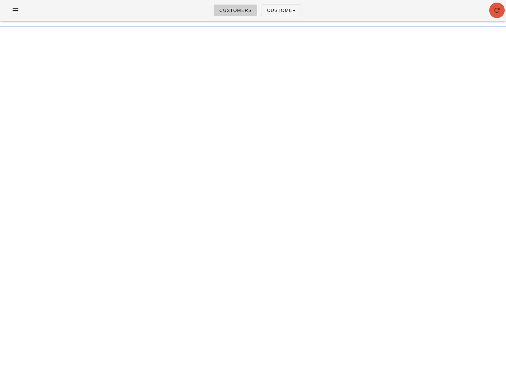
click at [398, 12] on icon "button" at bounding box center [497, 10] width 8 height 8
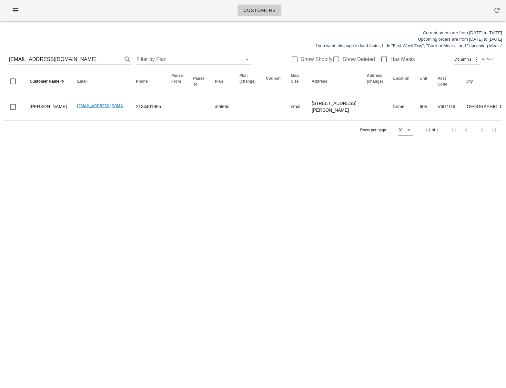
drag, startPoint x: 79, startPoint y: 59, endPoint x: -15, endPoint y: 57, distance: 94.9
click at [0, 57] on html "Customers Current orders are from [DATE] to [DATE] Upcoming orders are from [DA…" at bounding box center [253, 194] width 506 height 388
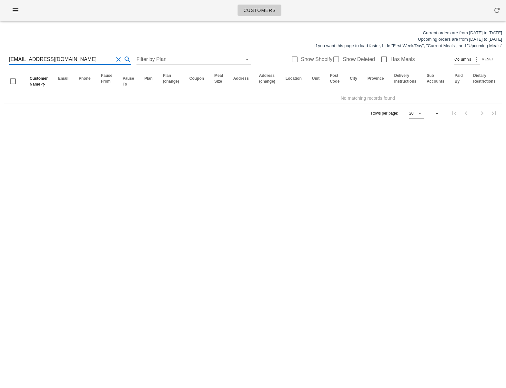
drag, startPoint x: 86, startPoint y: 63, endPoint x: 56, endPoint y: 59, distance: 30.6
click at [56, 59] on input "[EMAIL_ADDRESS][DOMAIN_NAME]" at bounding box center [61, 59] width 104 height 10
type input "yourdailysidehustle"
click at [334, 58] on div at bounding box center [336, 59] width 11 height 11
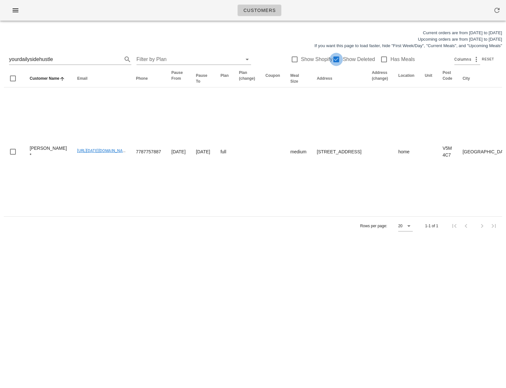
checkbox input "true"
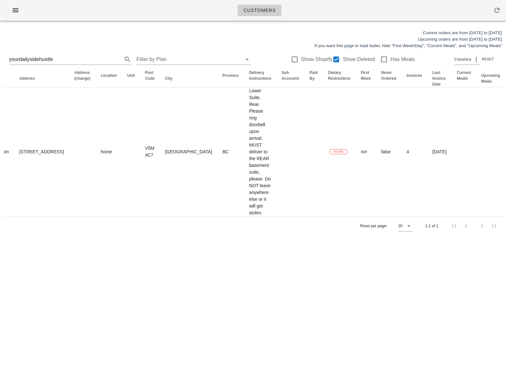
scroll to position [0, 299]
drag, startPoint x: 247, startPoint y: 171, endPoint x: 506, endPoint y: 158, distance: 259.5
click at [506, 158] on div "Current orders are from [DATE] to [DATE] Upcoming orders are from [DATE] to [DA…" at bounding box center [253, 132] width 506 height 213
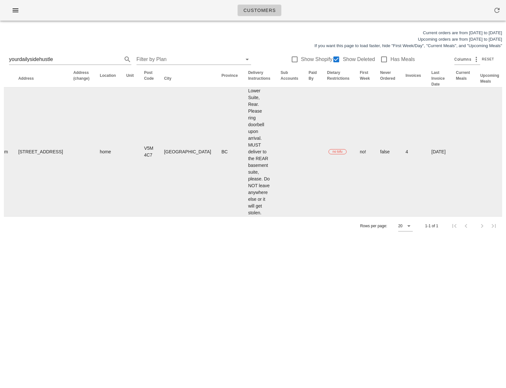
click at [322, 195] on td "no tofu" at bounding box center [338, 151] width 33 height 129
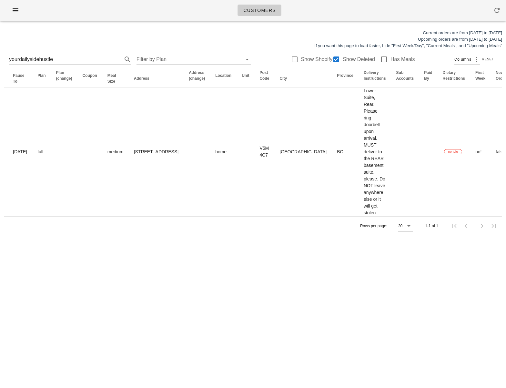
scroll to position [0, 0]
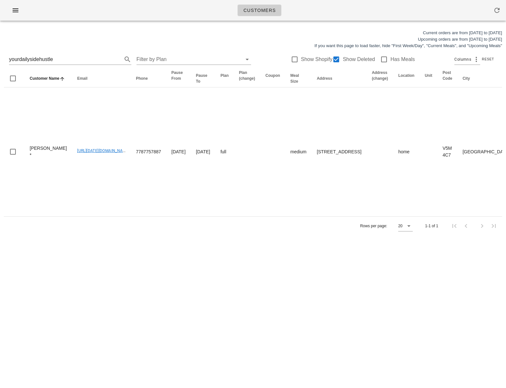
drag, startPoint x: 231, startPoint y: 191, endPoint x: 79, endPoint y: 232, distance: 157.4
click at [0, 186] on html "Customers Current orders are from [DATE] to [DATE] Upcoming orders are from [DA…" at bounding box center [253, 194] width 506 height 388
drag, startPoint x: 97, startPoint y: 246, endPoint x: 91, endPoint y: 233, distance: 14.2
click at [97, 235] on div "Rows per page: 20 1-1 of 1" at bounding box center [253, 225] width 498 height 19
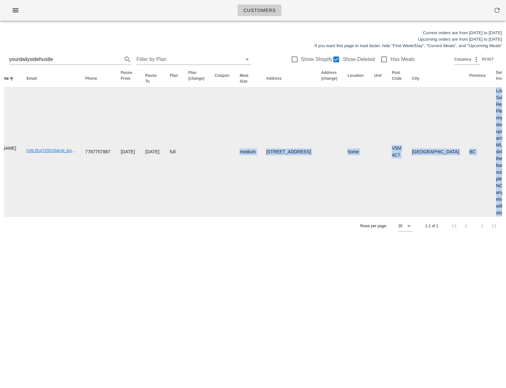
scroll to position [0, 138]
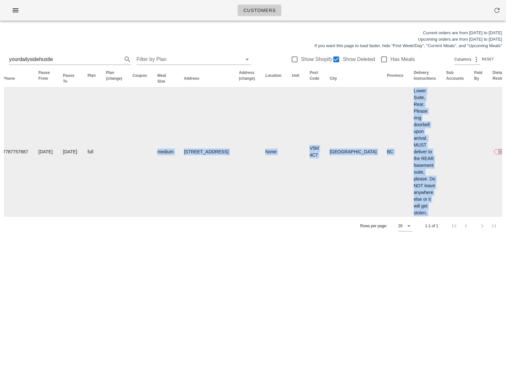
drag, startPoint x: 260, startPoint y: 160, endPoint x: 497, endPoint y: 151, distance: 237.8
click at [506, 150] on div "Current orders are from [DATE] to [DATE] Upcoming orders are from [DATE] to [DA…" at bounding box center [253, 132] width 506 height 213
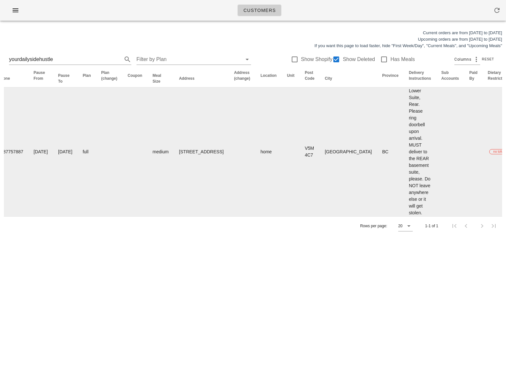
drag, startPoint x: 257, startPoint y: 279, endPoint x: 321, endPoint y: 205, distance: 97.9
click at [261, 273] on div "Customers Current orders are from [DATE] to [DATE] Upcoming orders are from [DA…" at bounding box center [253, 194] width 506 height 388
drag, startPoint x: 291, startPoint y: 150, endPoint x: 45, endPoint y: 159, distance: 246.7
click at [31, 157] on tr "[PERSON_NAME] * [URL][DATE][DOMAIN_NAME] 7787757887 [DATE] [DATE] full medium […" at bounding box center [307, 151] width 882 height 129
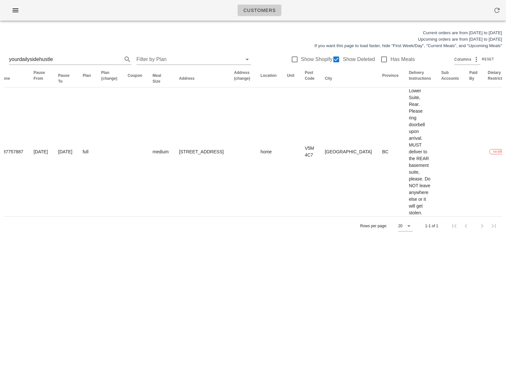
click at [173, 371] on div "Customers Current orders are from [DATE] to [DATE] Upcoming orders are from [DA…" at bounding box center [253, 194] width 506 height 388
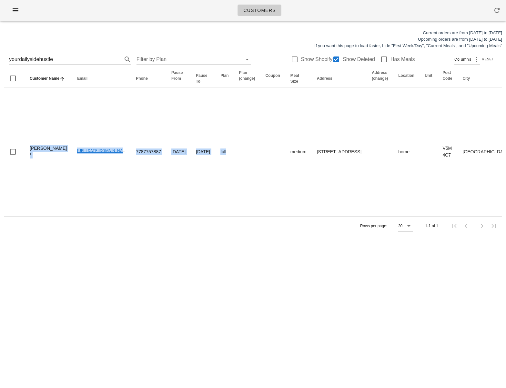
drag, startPoint x: 92, startPoint y: 178, endPoint x: -97, endPoint y: 155, distance: 190.5
click at [0, 155] on html "Customers Current orders are from [DATE] to [DATE] Upcoming orders are from [DA…" at bounding box center [253, 194] width 506 height 388
